Goal: Register for event/course

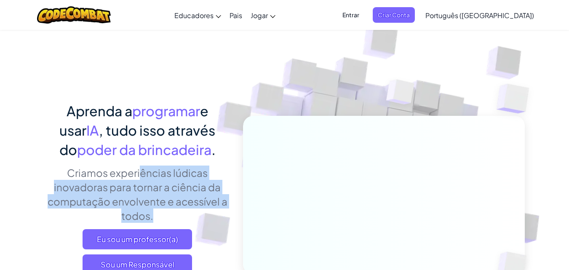
drag, startPoint x: 62, startPoint y: 231, endPoint x: 76, endPoint y: 153, distance: 79.2
click at [75, 155] on div "Aprenda a programar e usar IA , tudo isso através do poder da brincadeira . Cri…" at bounding box center [138, 203] width 186 height 205
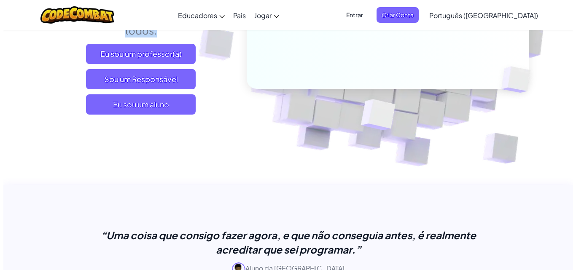
scroll to position [219, 0]
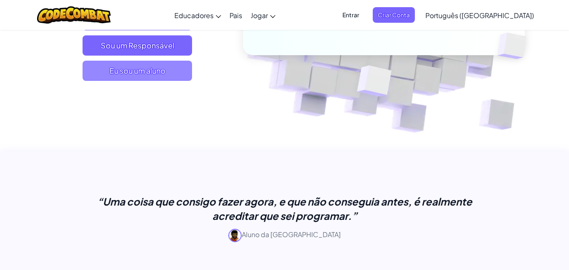
click at [140, 78] on span "Eu sou um aluno" at bounding box center [138, 71] width 110 height 20
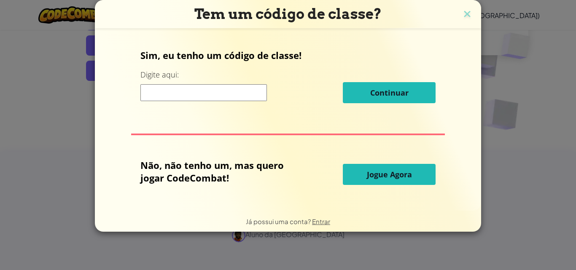
click at [176, 93] on input at bounding box center [203, 92] width 126 height 17
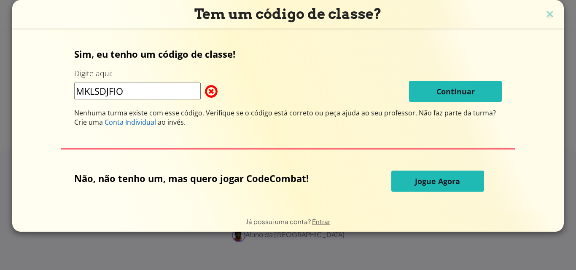
click at [186, 91] on input "MKLSDJFIO" at bounding box center [137, 91] width 126 height 17
type input "M"
click at [159, 95] on input "ESCOLA [PERSON_NAME]" at bounding box center [137, 91] width 126 height 17
type input "E"
type input "n"
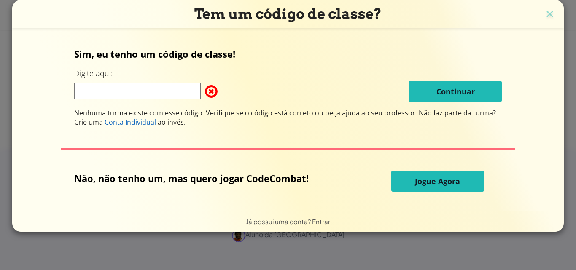
click at [392, 187] on button "Jogue Agora" at bounding box center [437, 181] width 93 height 21
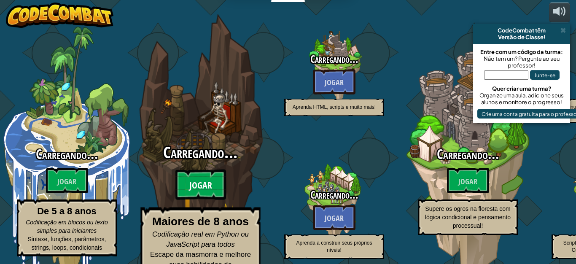
select select "pt-BR"
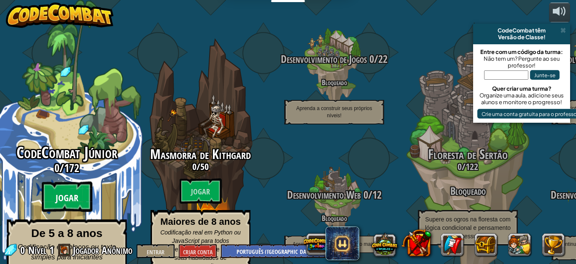
click at [81, 182] on btn "Jogar" at bounding box center [67, 197] width 51 height 30
select select "pt-BR"
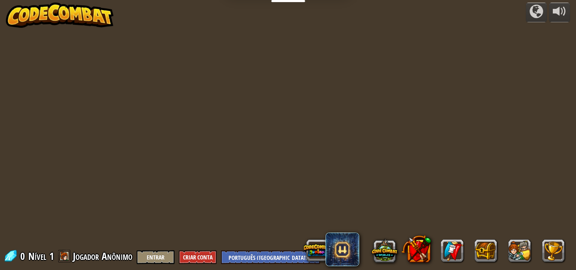
select select "pt-BR"
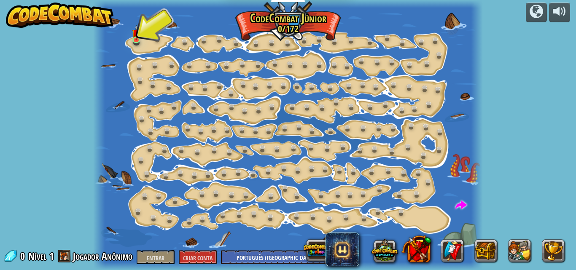
click at [191, 190] on div at bounding box center [287, 135] width 389 height 270
click at [149, 45] on div at bounding box center [287, 135] width 389 height 270
click at [149, 46] on div at bounding box center [287, 135] width 389 height 270
